Goal: Task Accomplishment & Management: Manage account settings

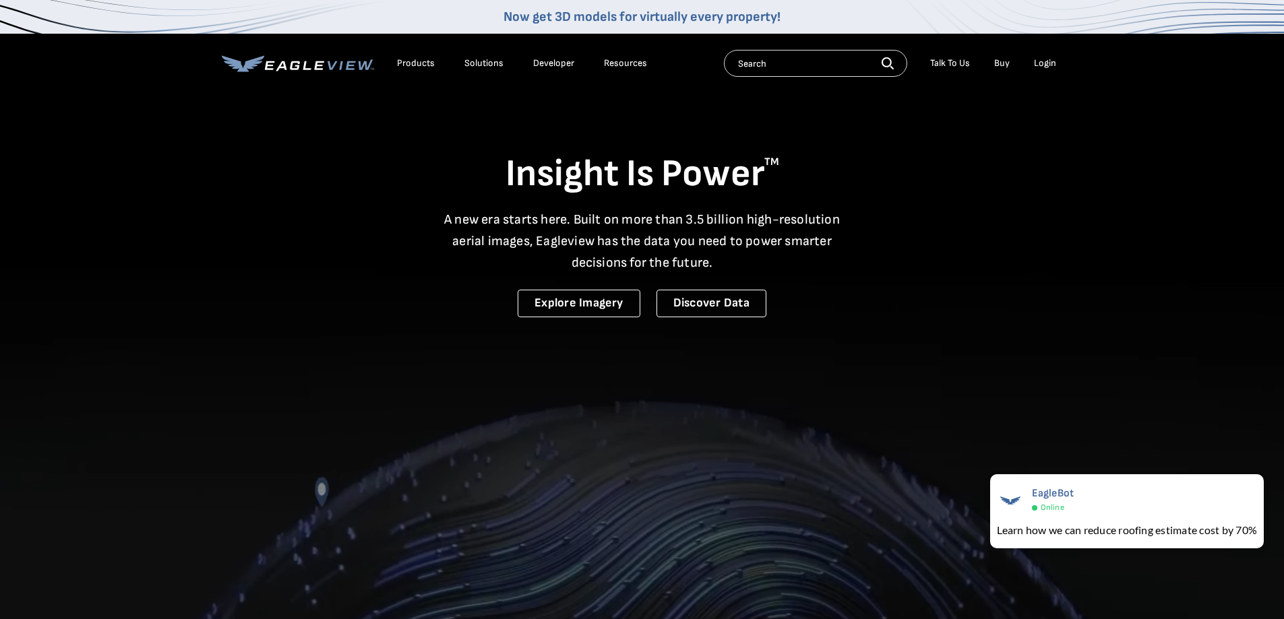
click at [636, 63] on div "Login" at bounding box center [1045, 63] width 22 height 12
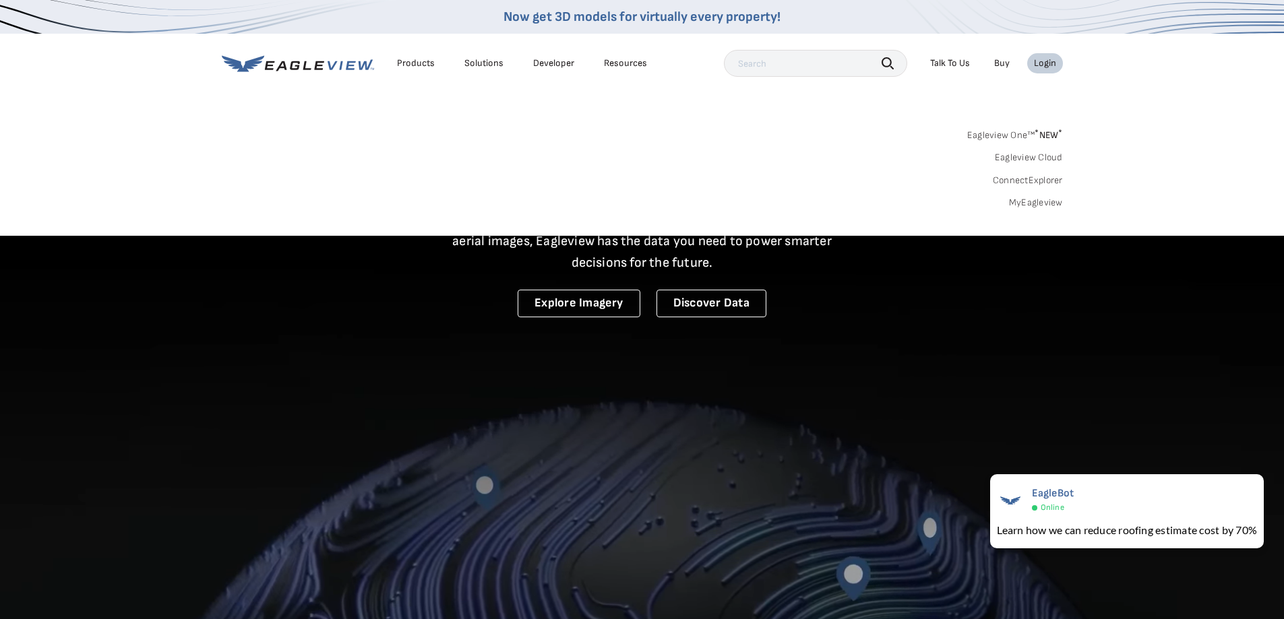
click at [636, 204] on link "MyEagleview" at bounding box center [1036, 203] width 54 height 12
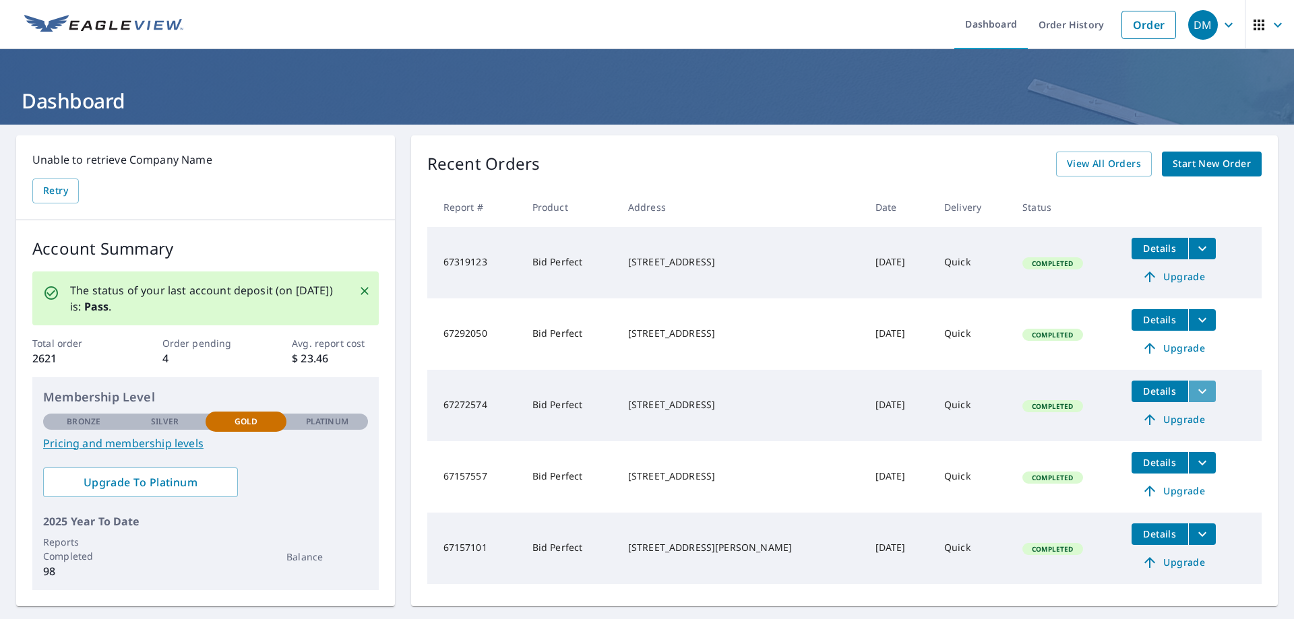
click at [1198, 390] on icon "filesDropdownBtn-67272574" at bounding box center [1202, 391] width 8 height 5
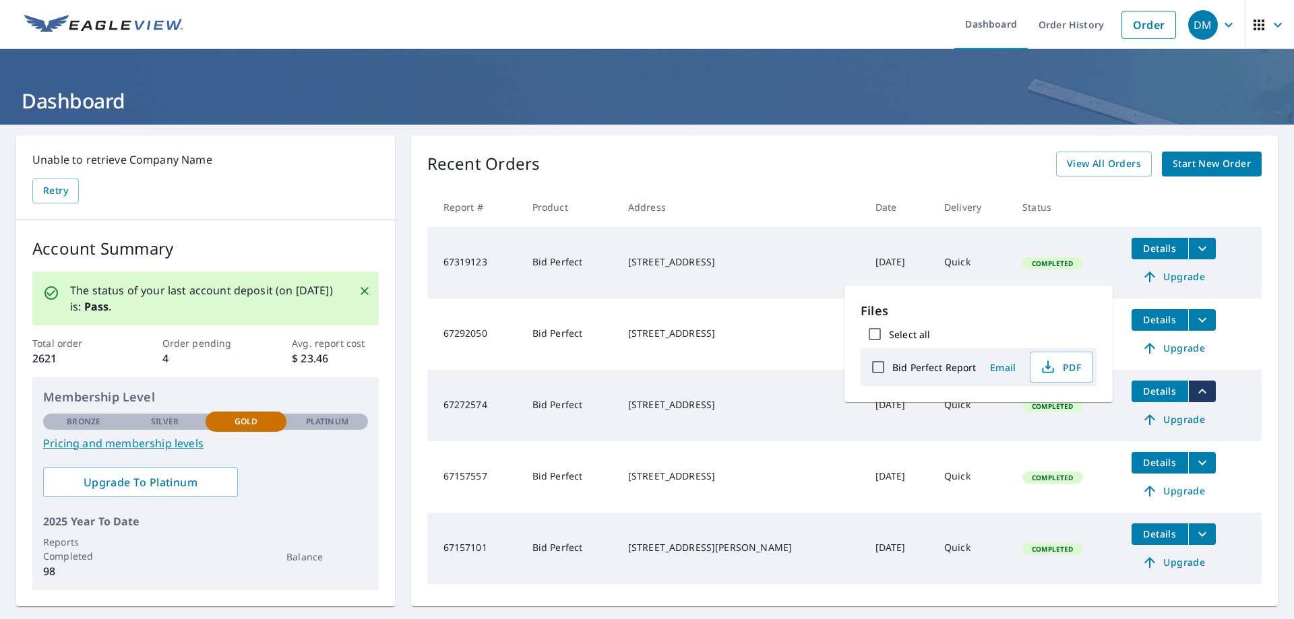
click at [612, 409] on td "Bid Perfect" at bounding box center [570, 405] width 96 height 71
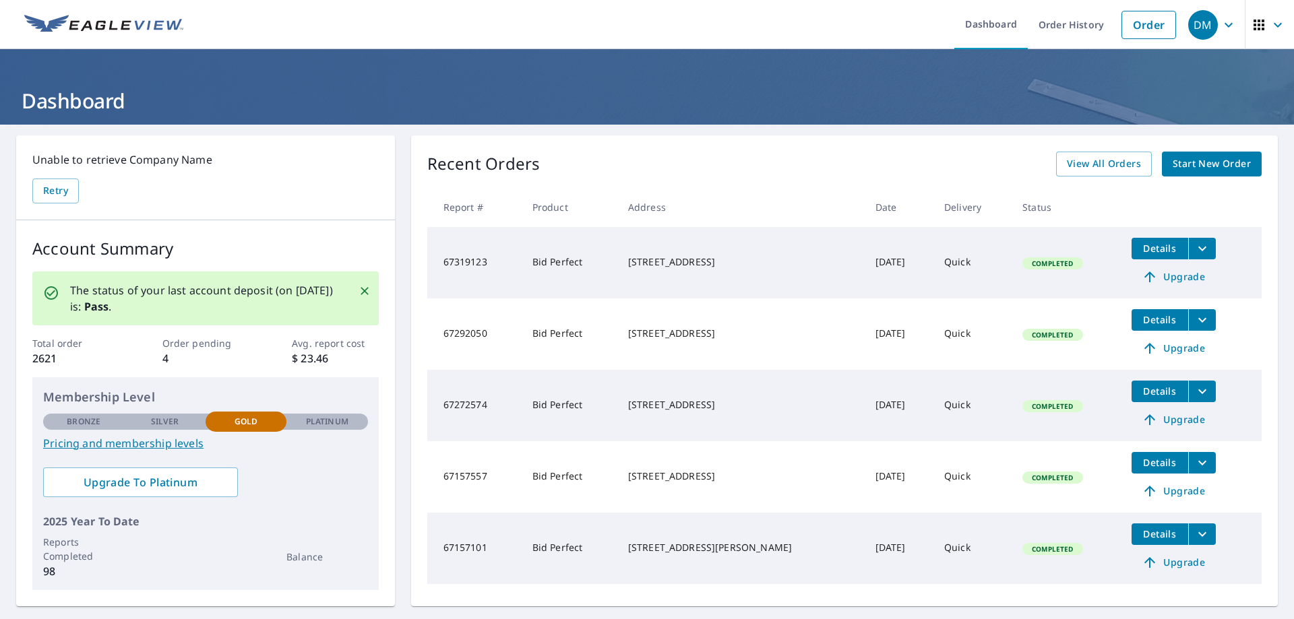
click at [1037, 408] on span "Completed" at bounding box center [1052, 406] width 57 height 9
click at [1140, 387] on span "Details" at bounding box center [1160, 391] width 40 height 13
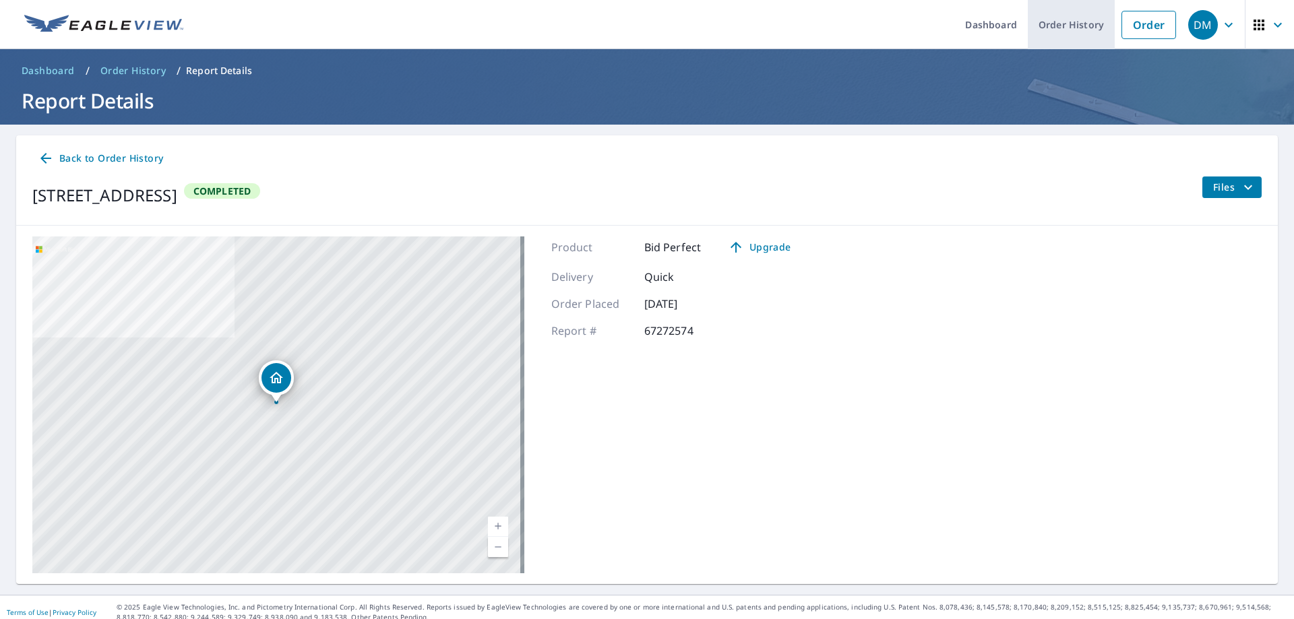
click at [1076, 20] on link "Order History" at bounding box center [1071, 24] width 87 height 49
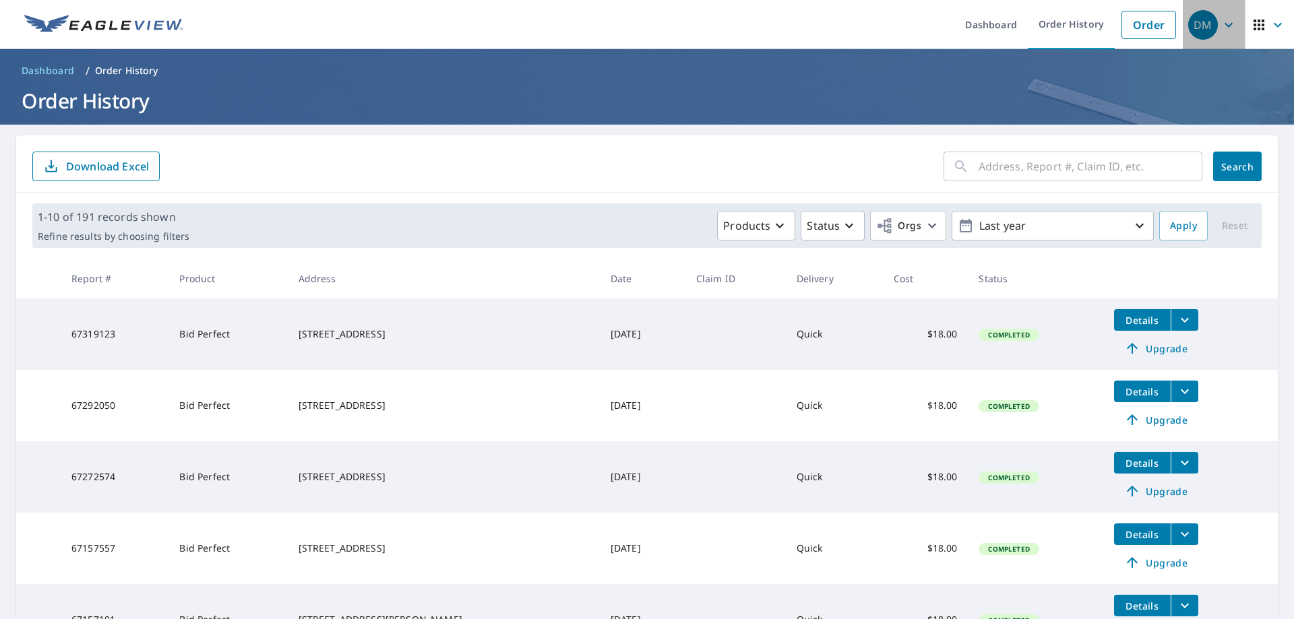
click at [1220, 24] on icon "button" at bounding box center [1228, 25] width 16 height 16
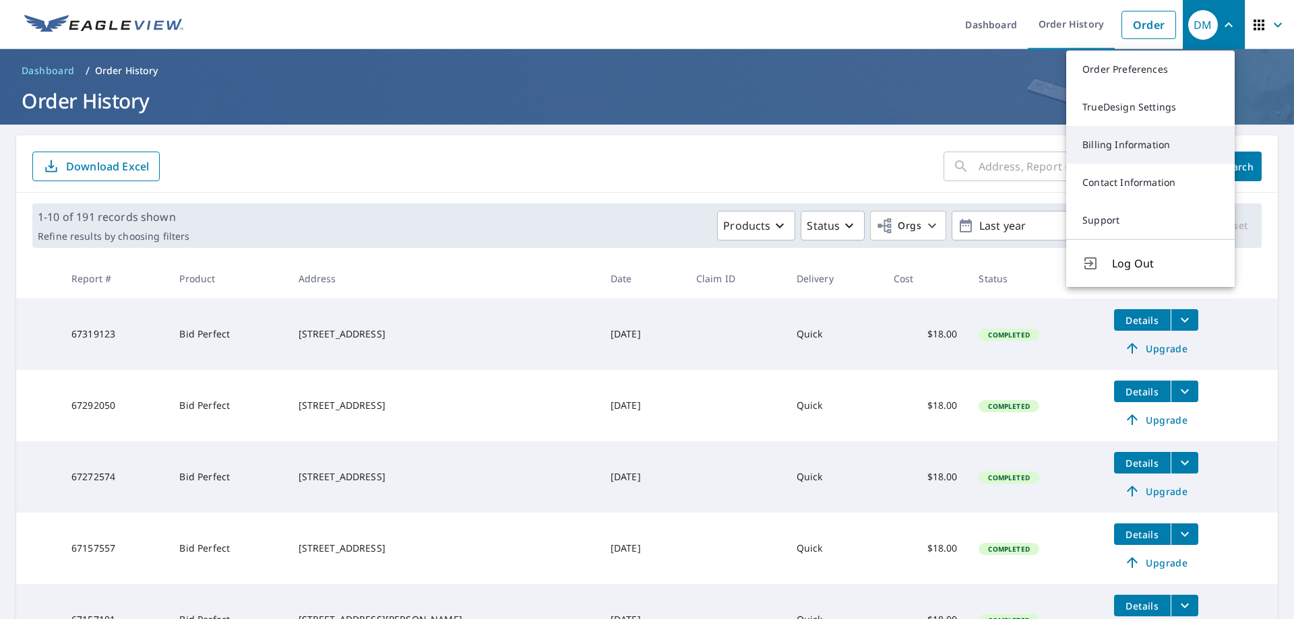
click at [1141, 140] on link "Billing Information" at bounding box center [1150, 145] width 168 height 38
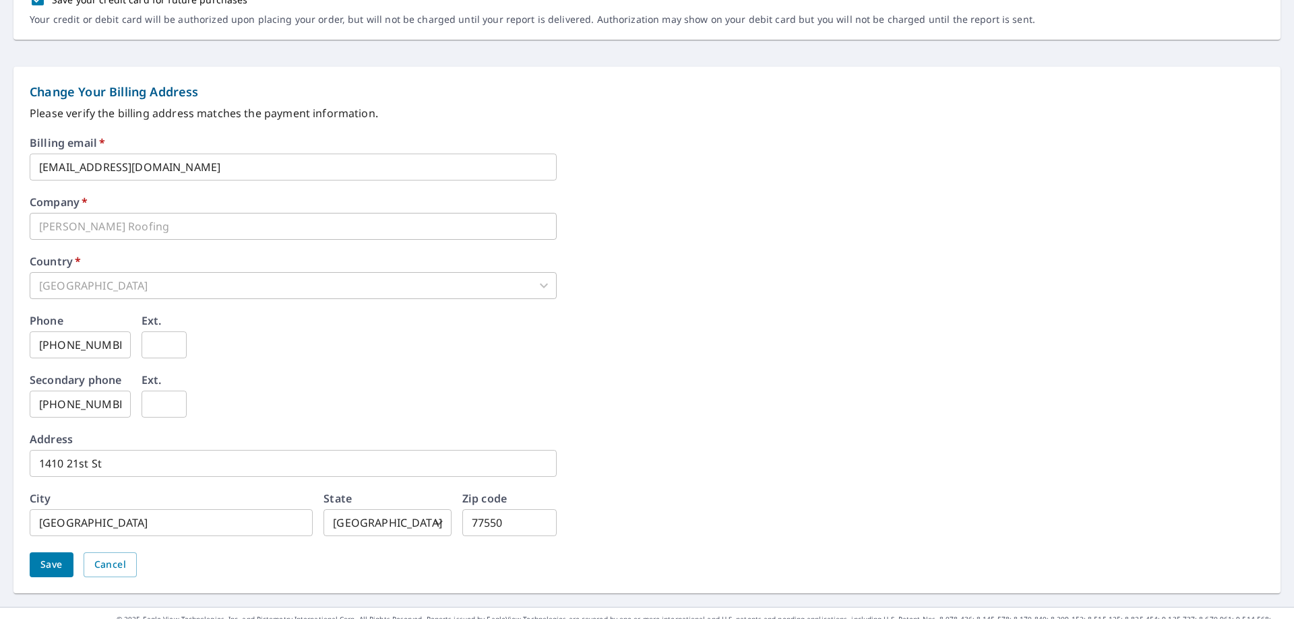
scroll to position [511, 0]
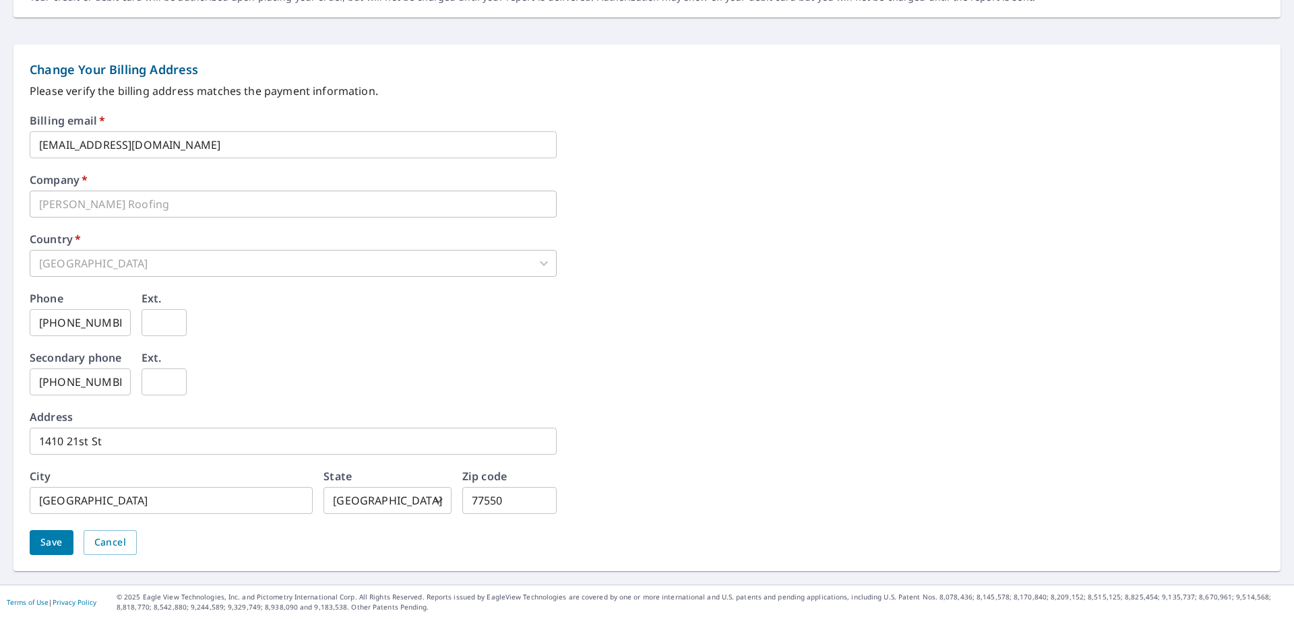
click at [141, 433] on input "1410 21st St" at bounding box center [293, 441] width 527 height 27
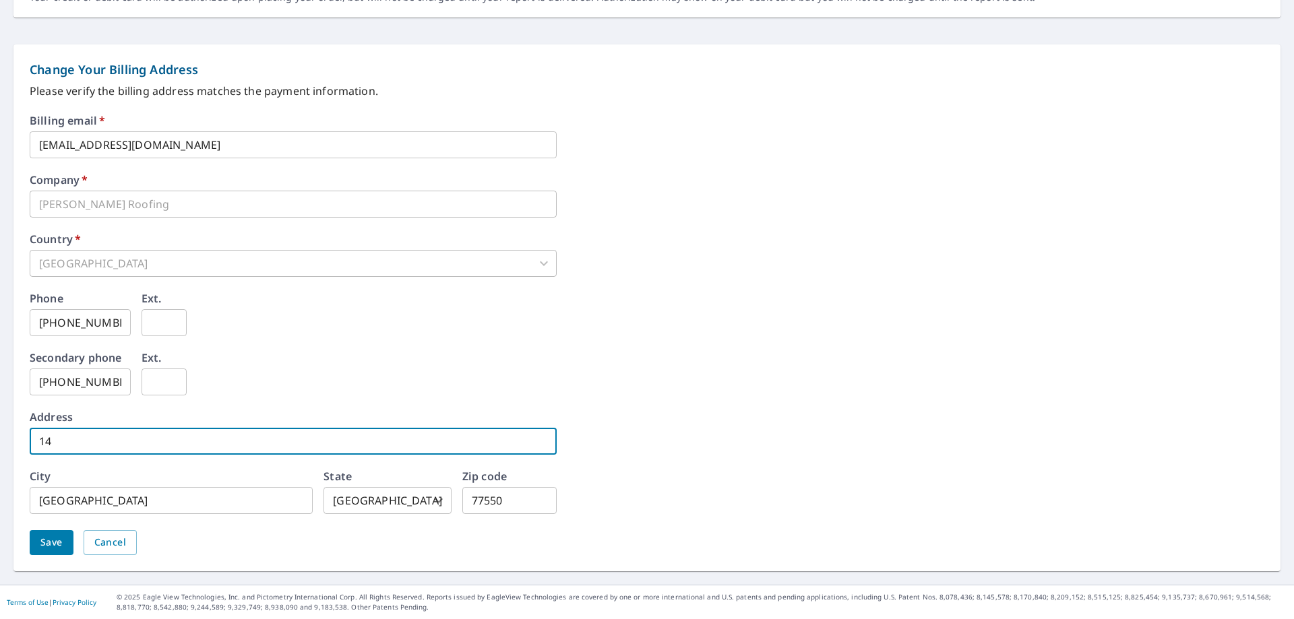
type input "1"
type input "1311 42nd St"
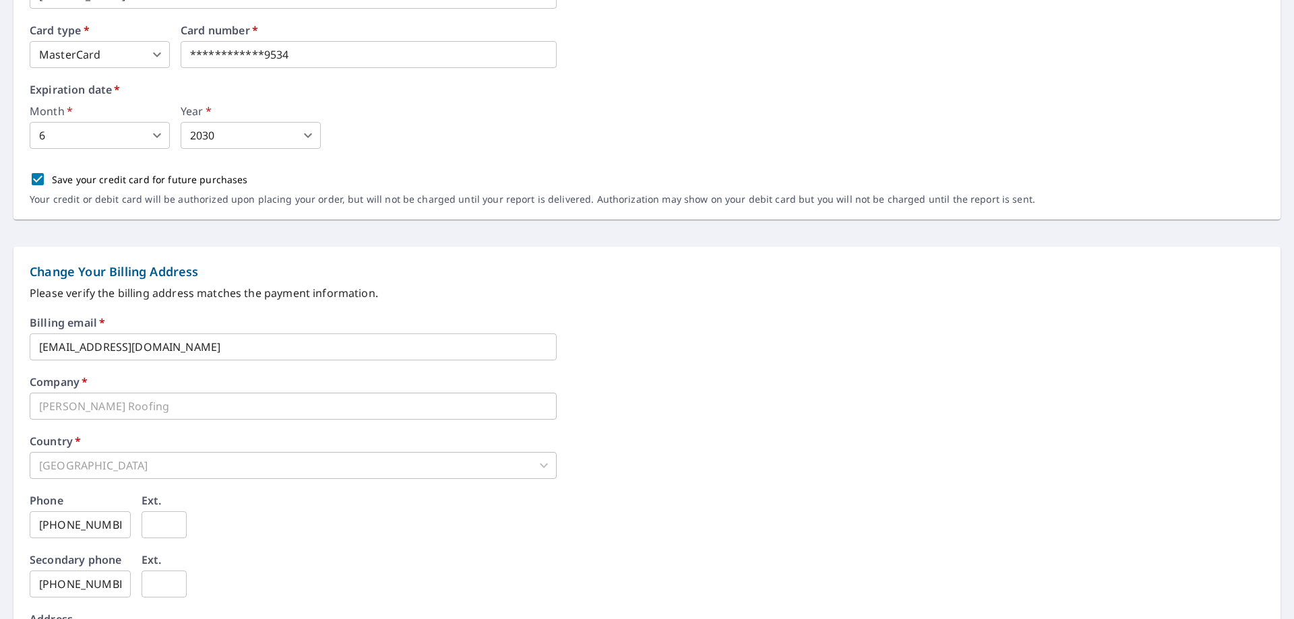
scroll to position [444, 0]
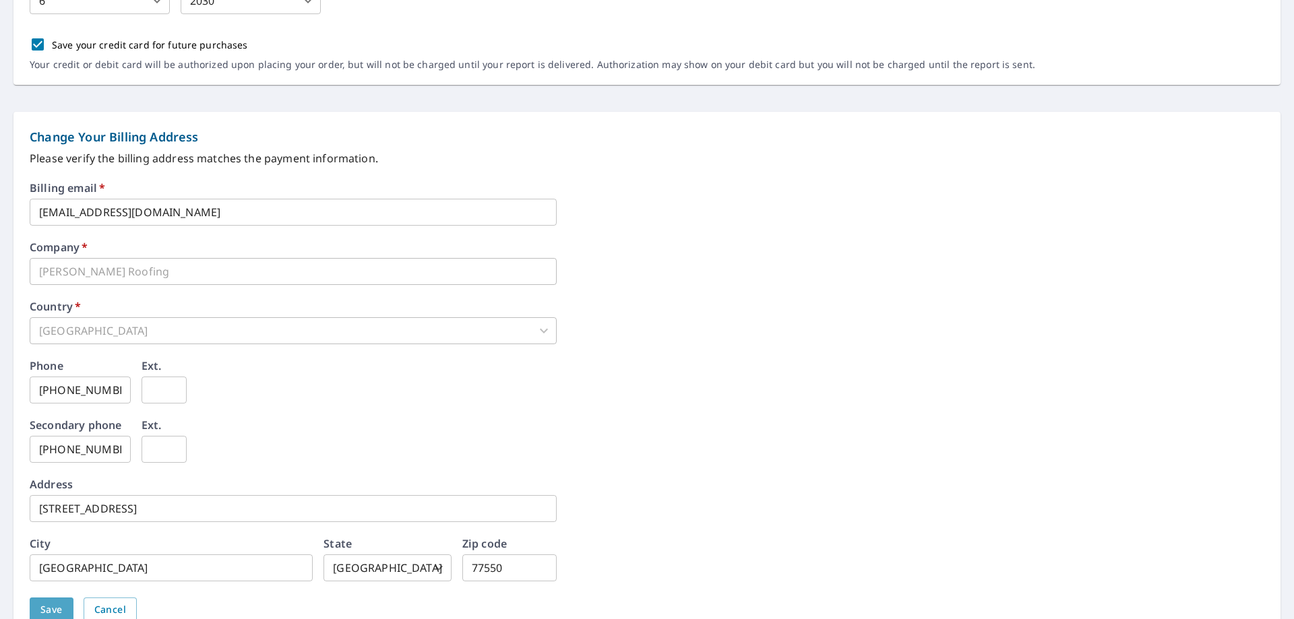
click at [64, 610] on button "Save" at bounding box center [52, 610] width 44 height 25
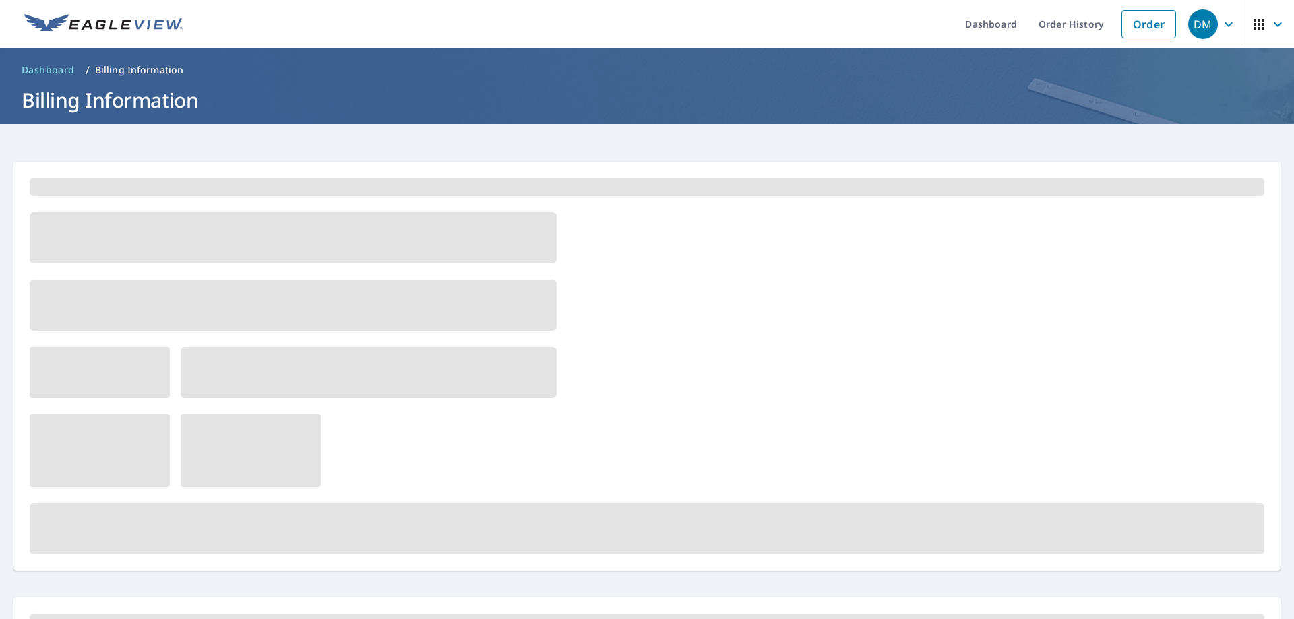
scroll to position [0, 0]
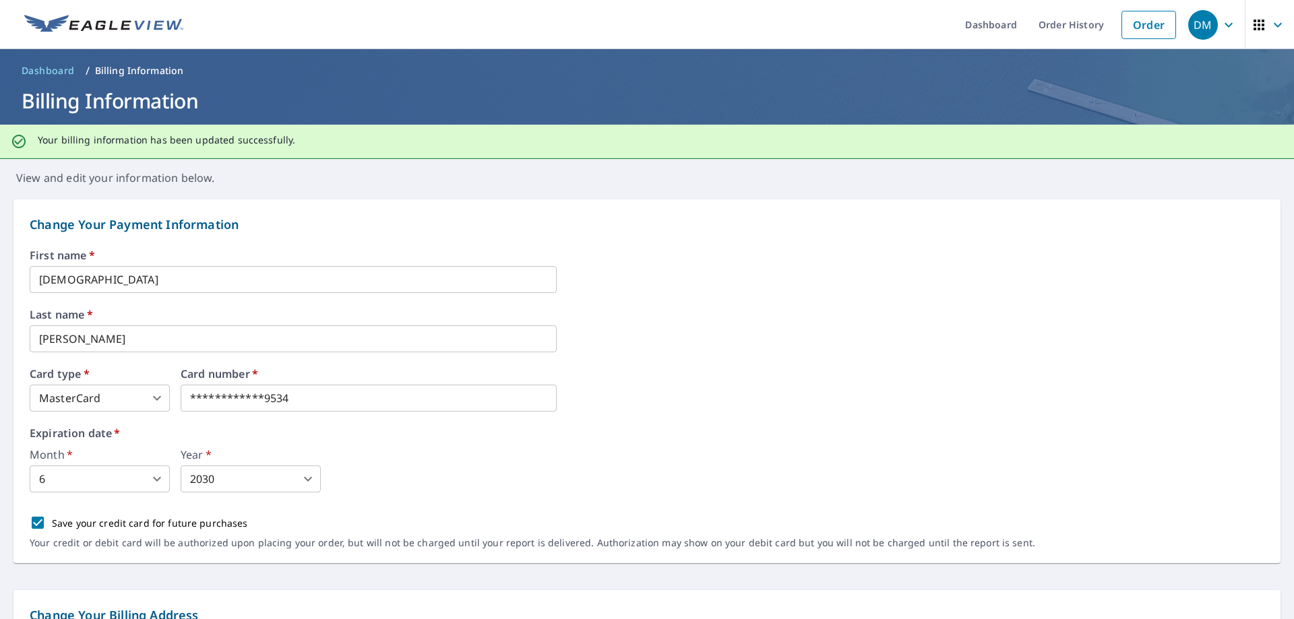
click at [1220, 20] on icon "button" at bounding box center [1228, 25] width 16 height 16
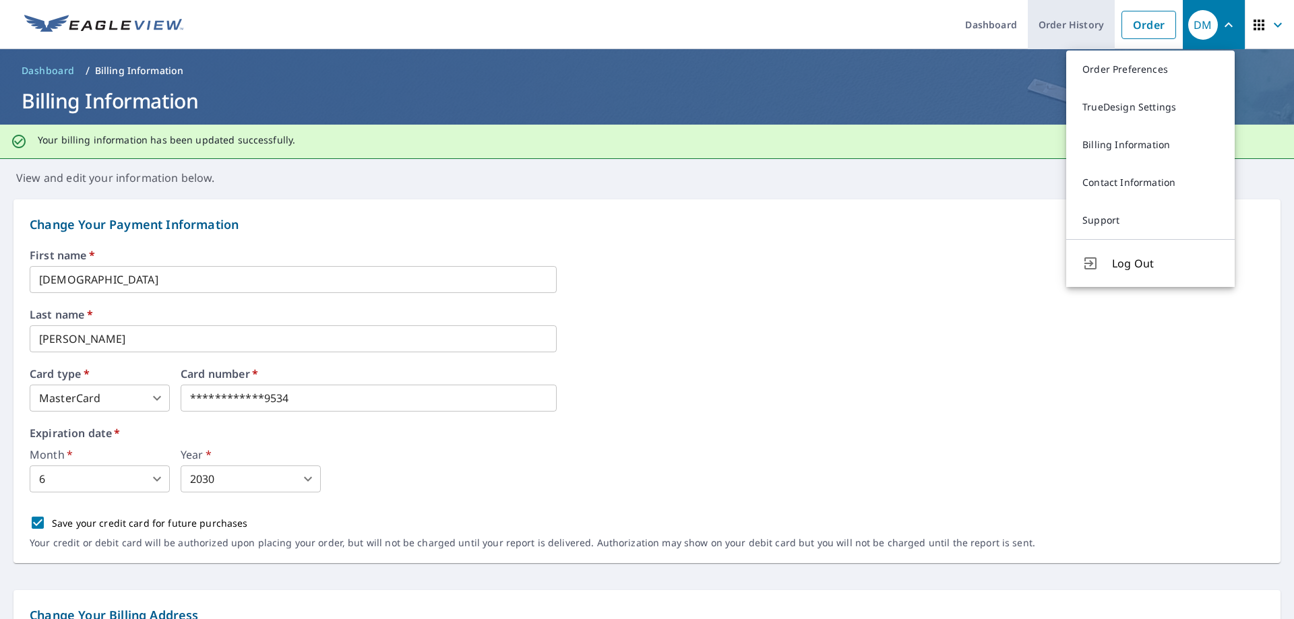
click at [1064, 21] on link "Order History" at bounding box center [1071, 24] width 87 height 49
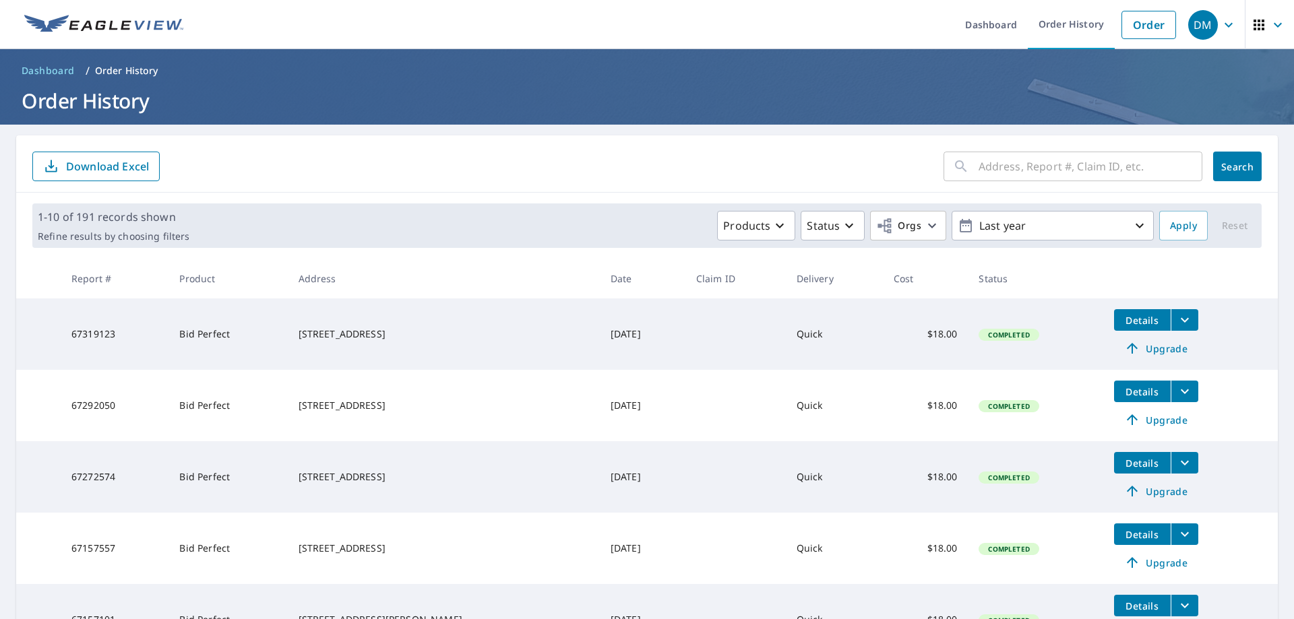
click at [921, 336] on td "$18.00" at bounding box center [926, 334] width 86 height 71
